Goal: Transaction & Acquisition: Purchase product/service

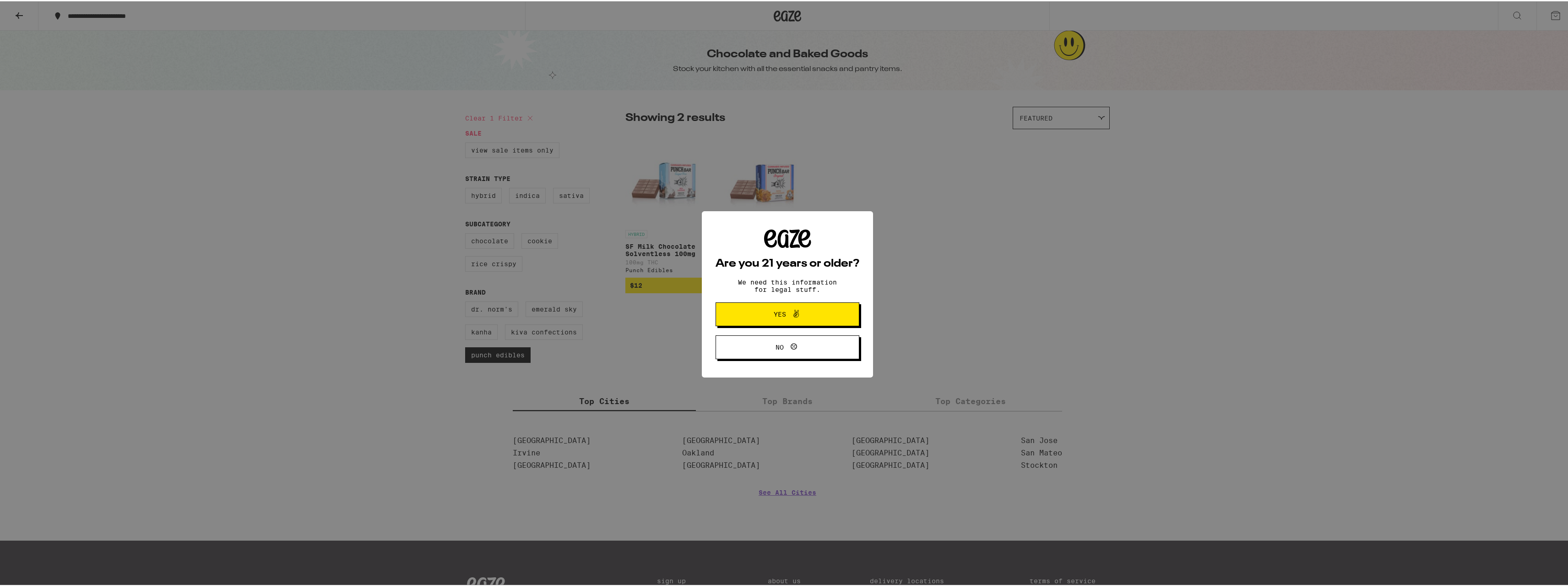
click at [827, 313] on button "Yes" at bounding box center [788, 312] width 144 height 24
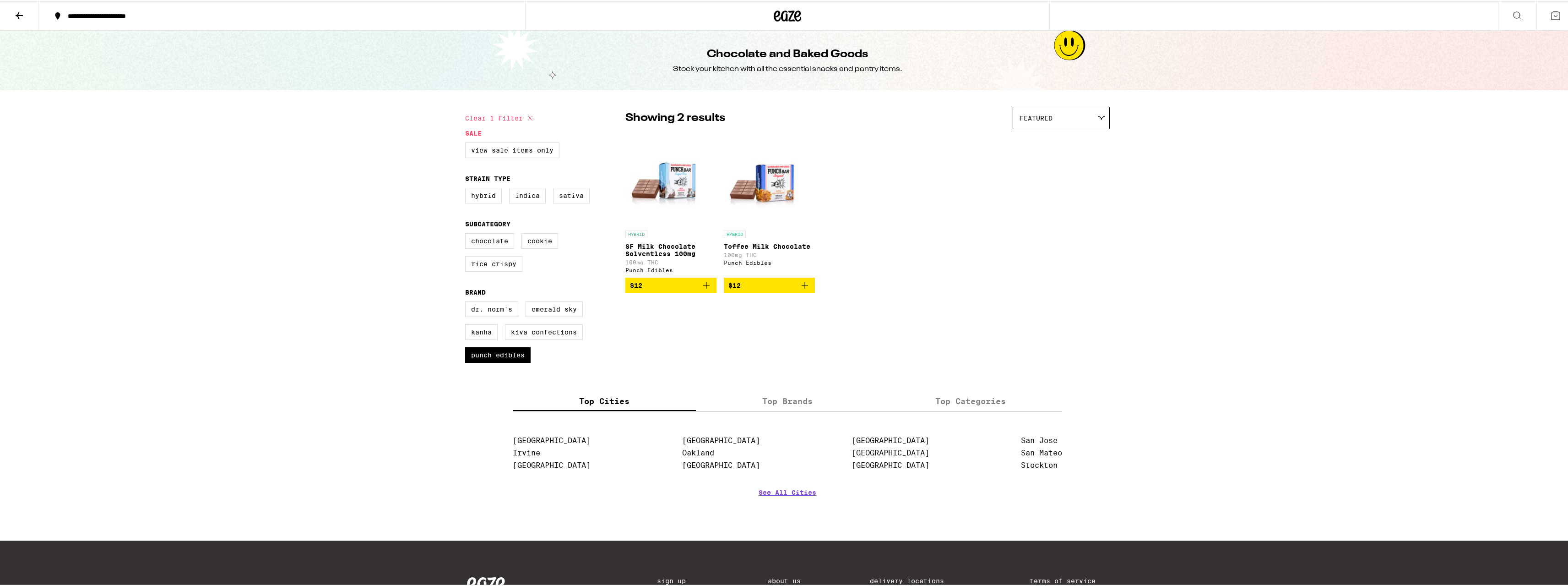
click at [943, 409] on label "Top Categories" at bounding box center [970, 400] width 183 height 19
click at [0, 0] on input "Top Categories" at bounding box center [0, 0] width 0 height 0
